Goal: Task Accomplishment & Management: Use online tool/utility

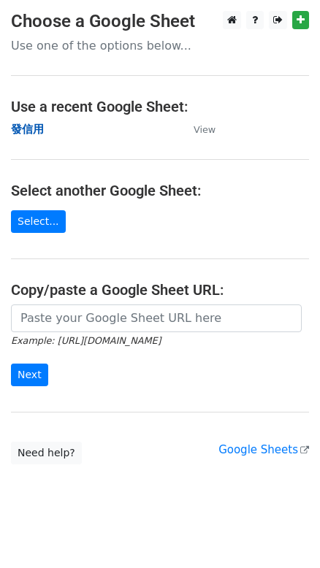
click at [27, 127] on strong "發信用" at bounding box center [27, 129] width 33 height 13
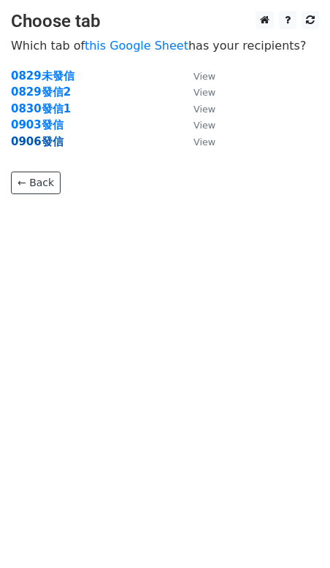
click at [31, 141] on strong "0906發信" at bounding box center [37, 141] width 53 height 13
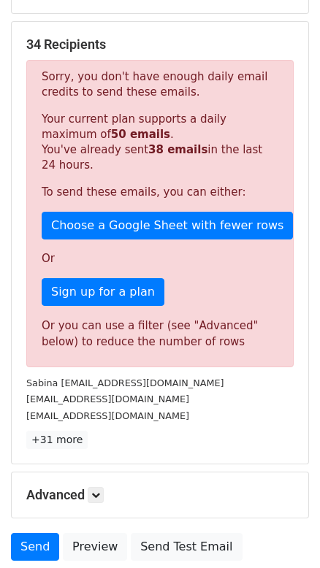
scroll to position [314, 0]
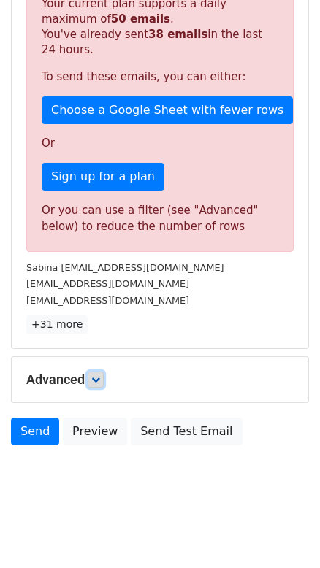
click at [97, 380] on icon at bounding box center [95, 379] width 9 height 9
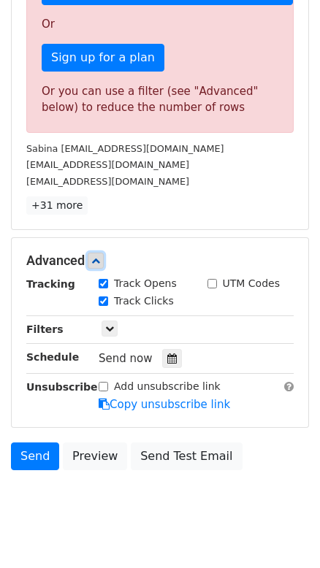
scroll to position [437, 0]
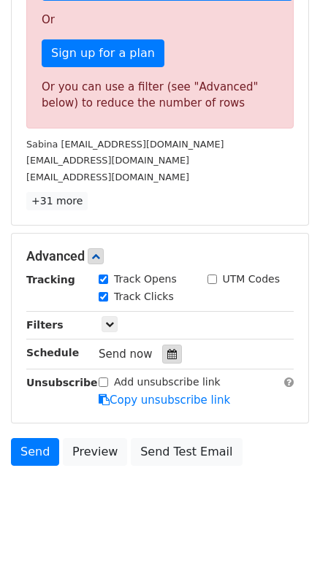
click at [172, 355] on icon at bounding box center [171, 354] width 9 height 10
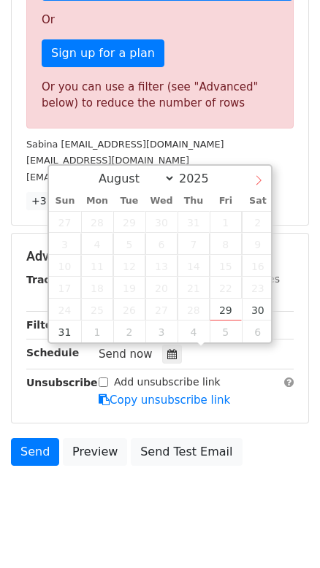
select select "8"
click at [261, 177] on icon at bounding box center [258, 180] width 10 height 10
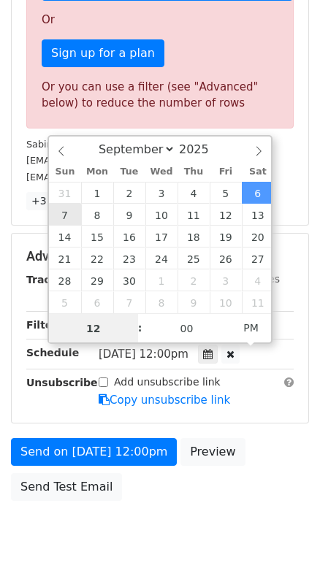
type input "[DATE] 12:00"
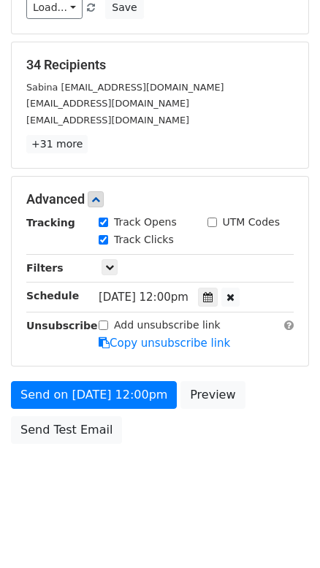
scroll to position [176, 0]
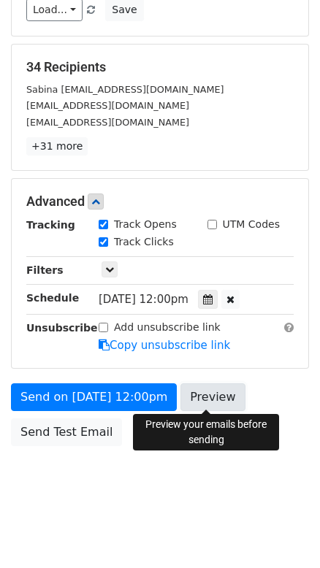
click at [197, 398] on link "Preview" at bounding box center [212, 397] width 64 height 28
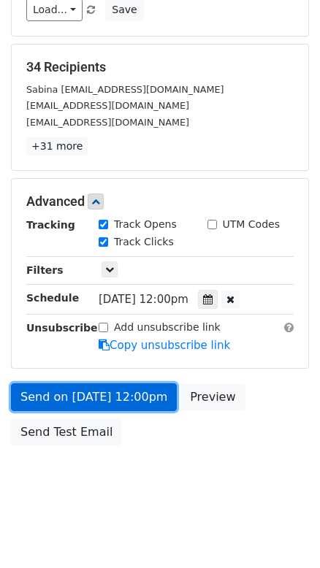
click at [99, 394] on link "Send on [DATE] 12:00pm" at bounding box center [94, 397] width 166 height 28
